Goal: Find specific page/section: Find specific page/section

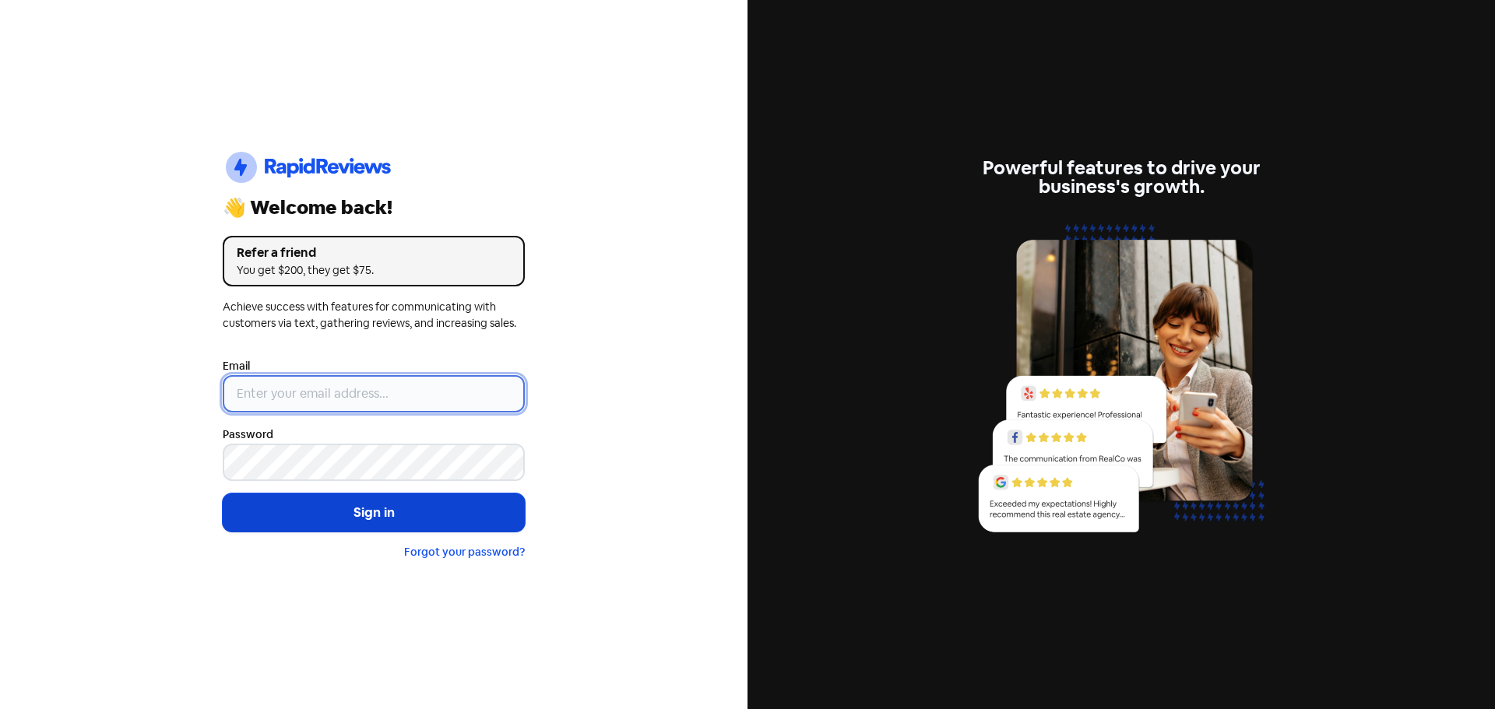
type input "[EMAIL_ADDRESS][DOMAIN_NAME]"
drag, startPoint x: 361, startPoint y: 519, endPoint x: 367, endPoint y: 513, distance: 8.8
click at [362, 519] on button "Sign in" at bounding box center [374, 513] width 302 height 39
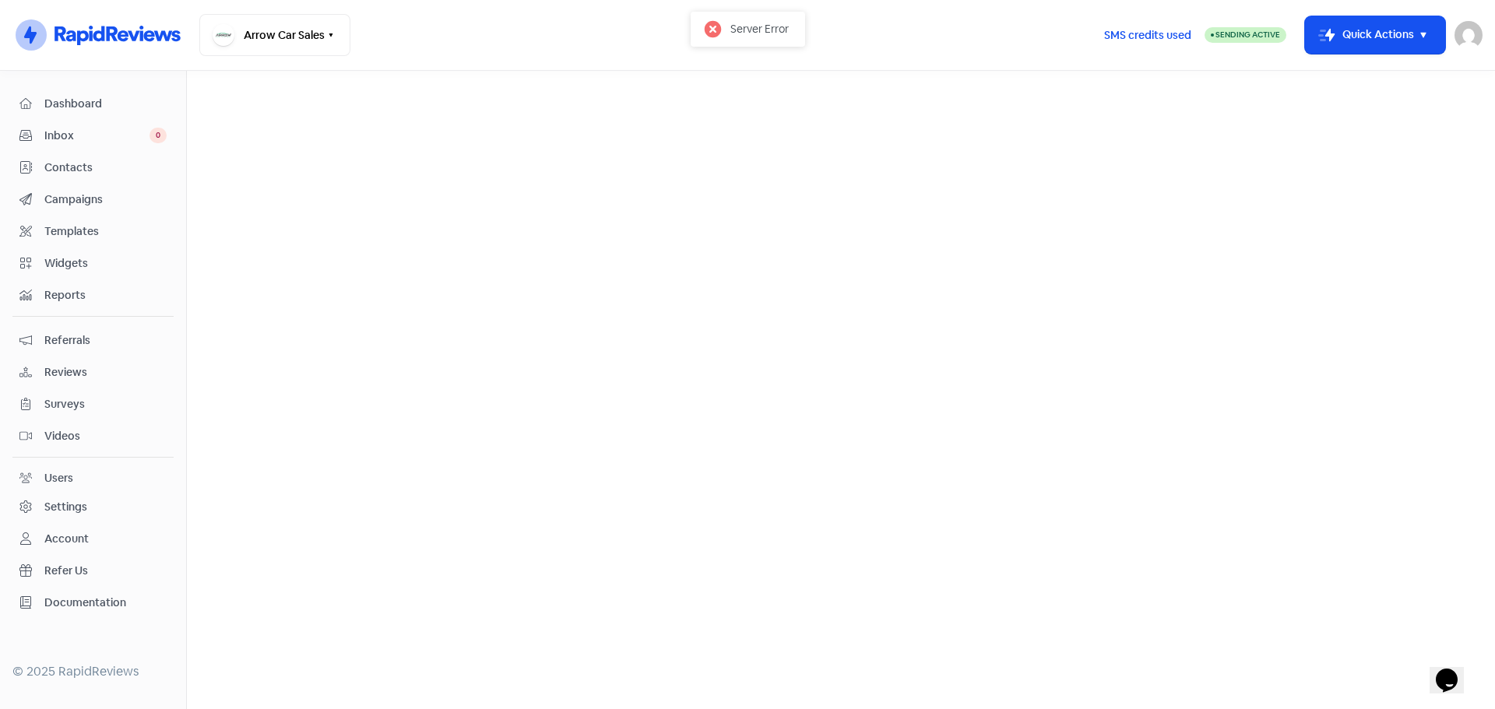
drag, startPoint x: 68, startPoint y: 367, endPoint x: 77, endPoint y: 364, distance: 10.1
click at [69, 367] on span "Reviews" at bounding box center [105, 372] width 122 height 16
click at [500, 89] on link "Reviews" at bounding box center [493, 89] width 48 height 19
